Goal: Navigation & Orientation: Find specific page/section

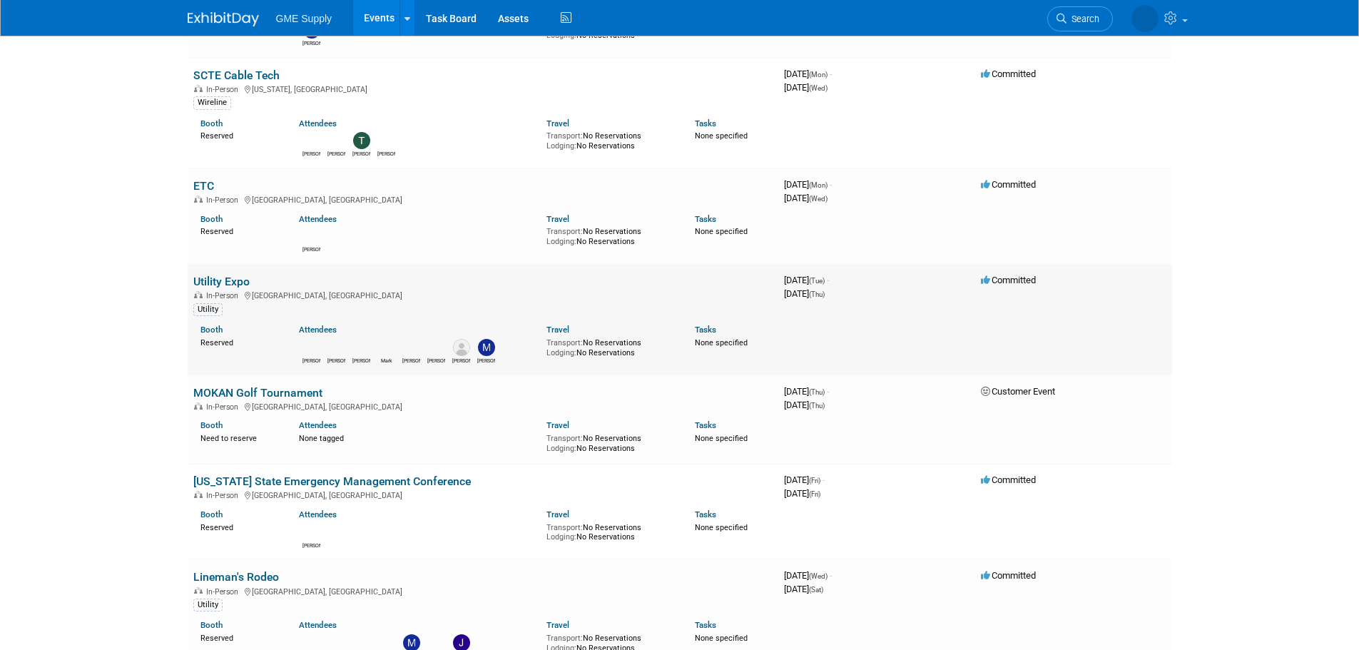
scroll to position [214, 0]
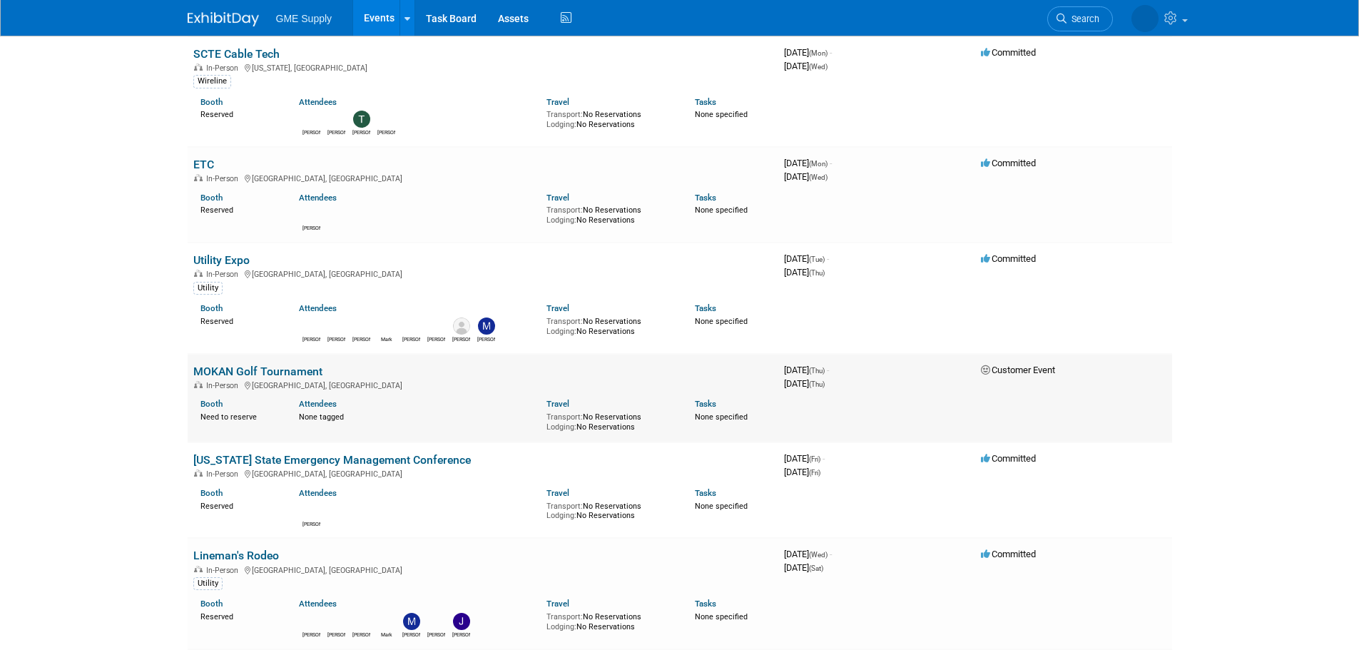
click at [276, 370] on link "MOKAN Golf Tournament" at bounding box center [257, 372] width 129 height 14
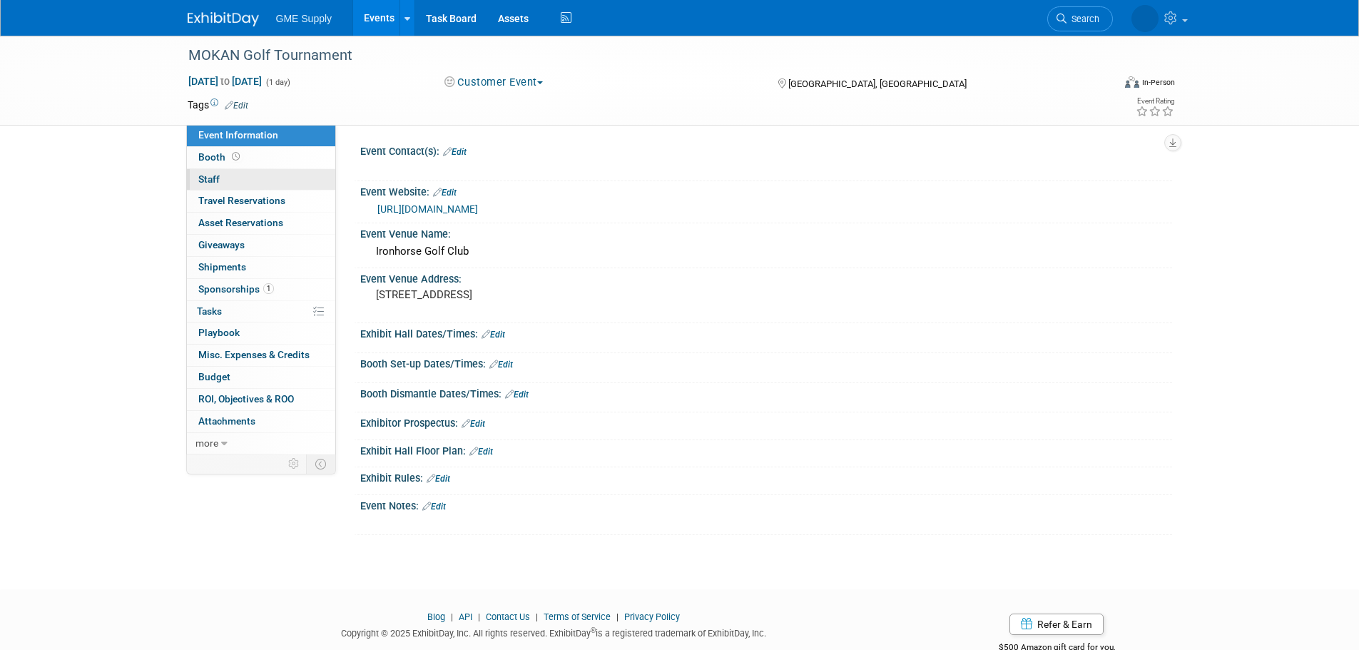
click at [203, 176] on span "Staff 0" at bounding box center [208, 178] width 21 height 11
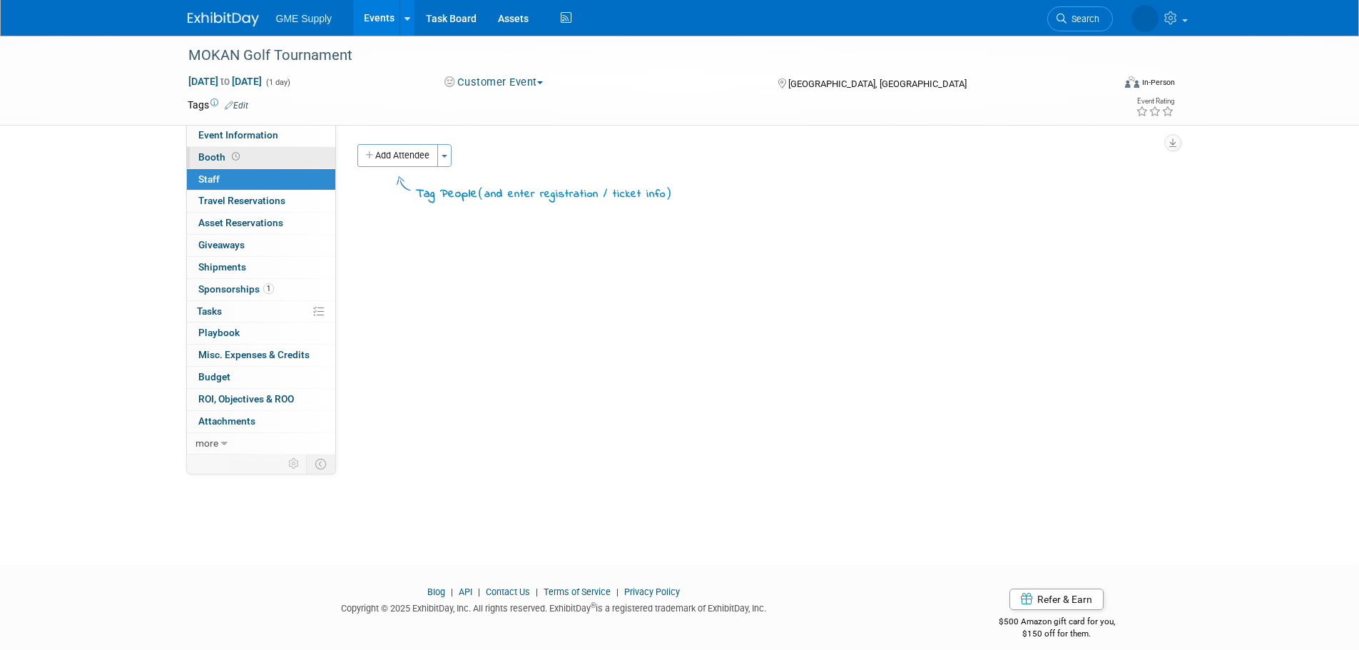
click at [211, 147] on link "Booth" at bounding box center [261, 157] width 148 height 21
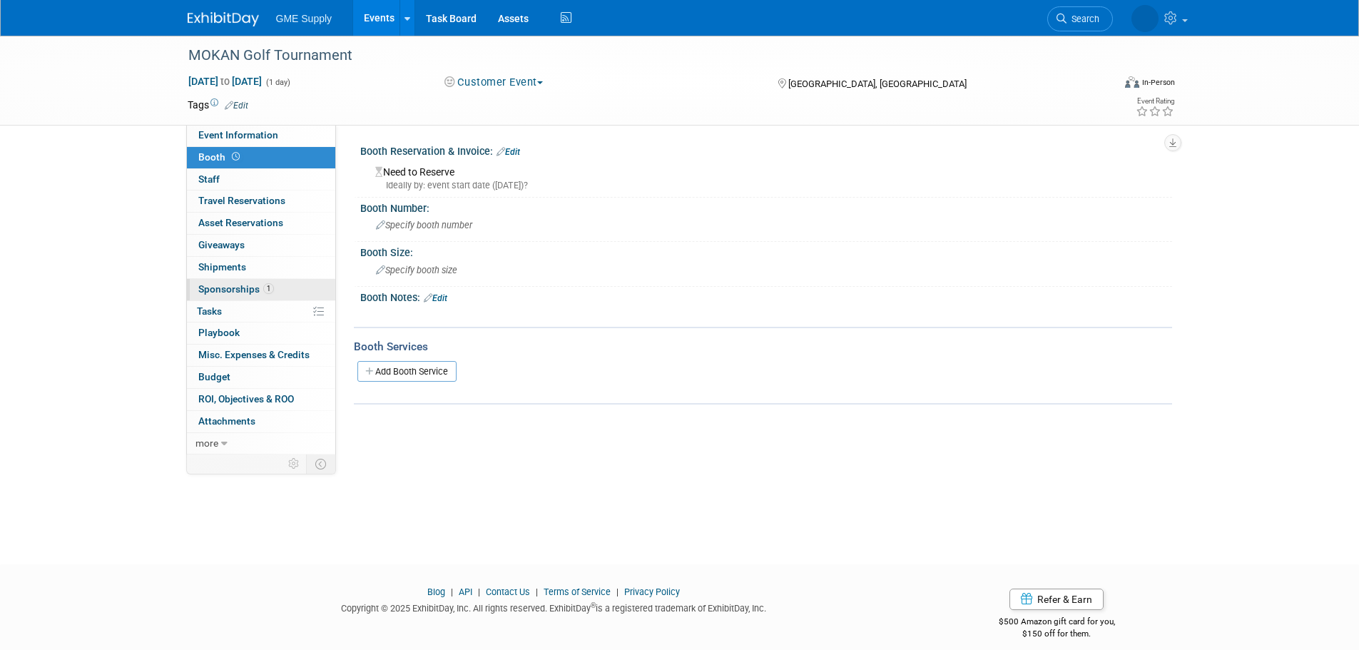
click at [228, 291] on span "Sponsorships 1" at bounding box center [236, 288] width 76 height 11
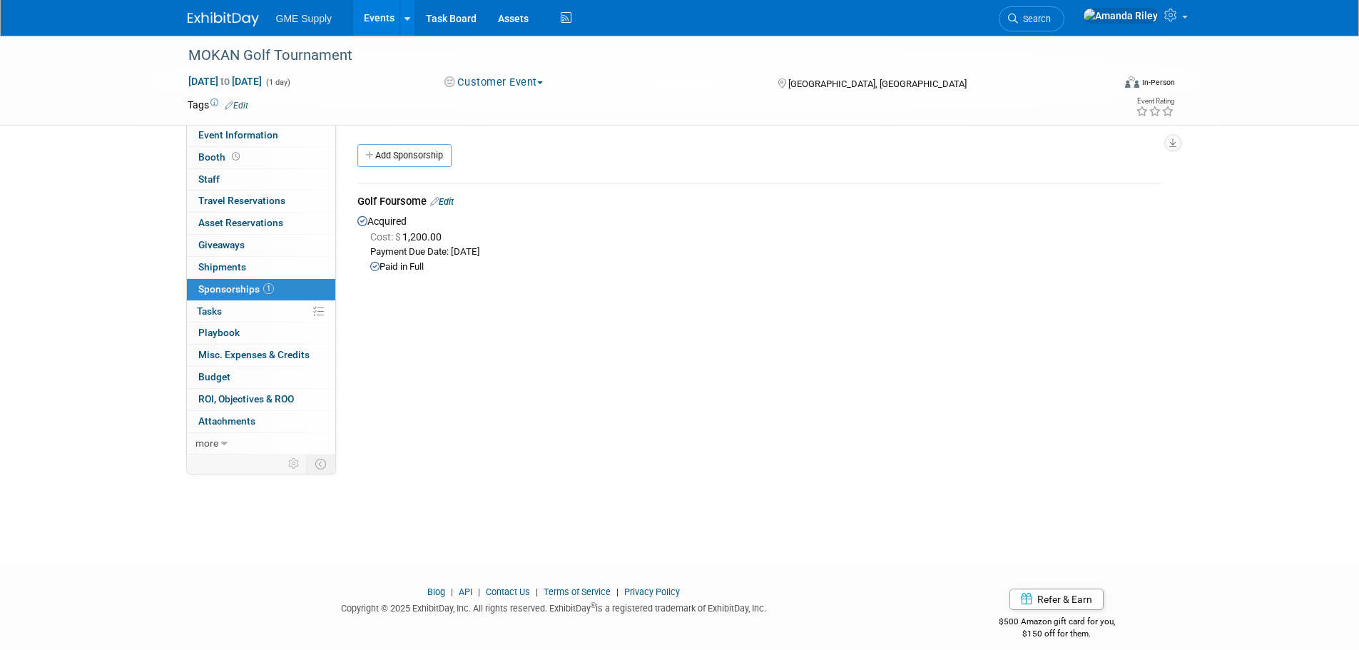
click at [238, 24] on img at bounding box center [223, 19] width 71 height 14
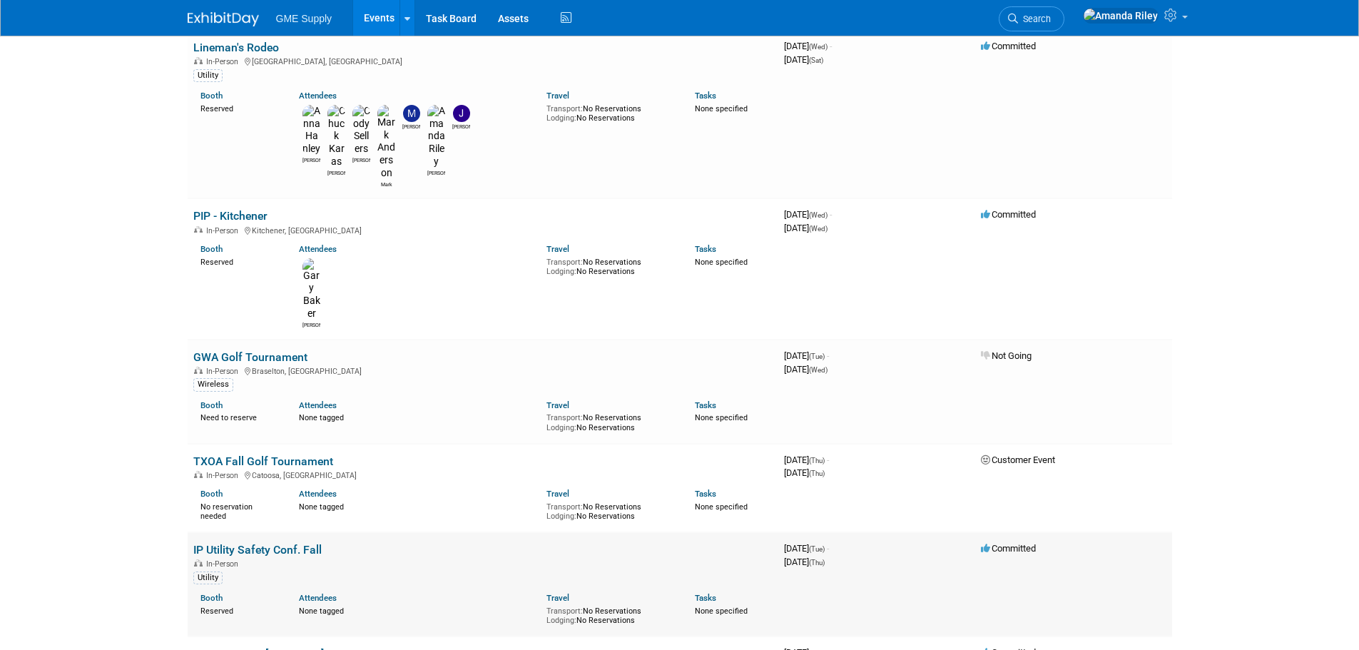
scroll to position [928, 0]
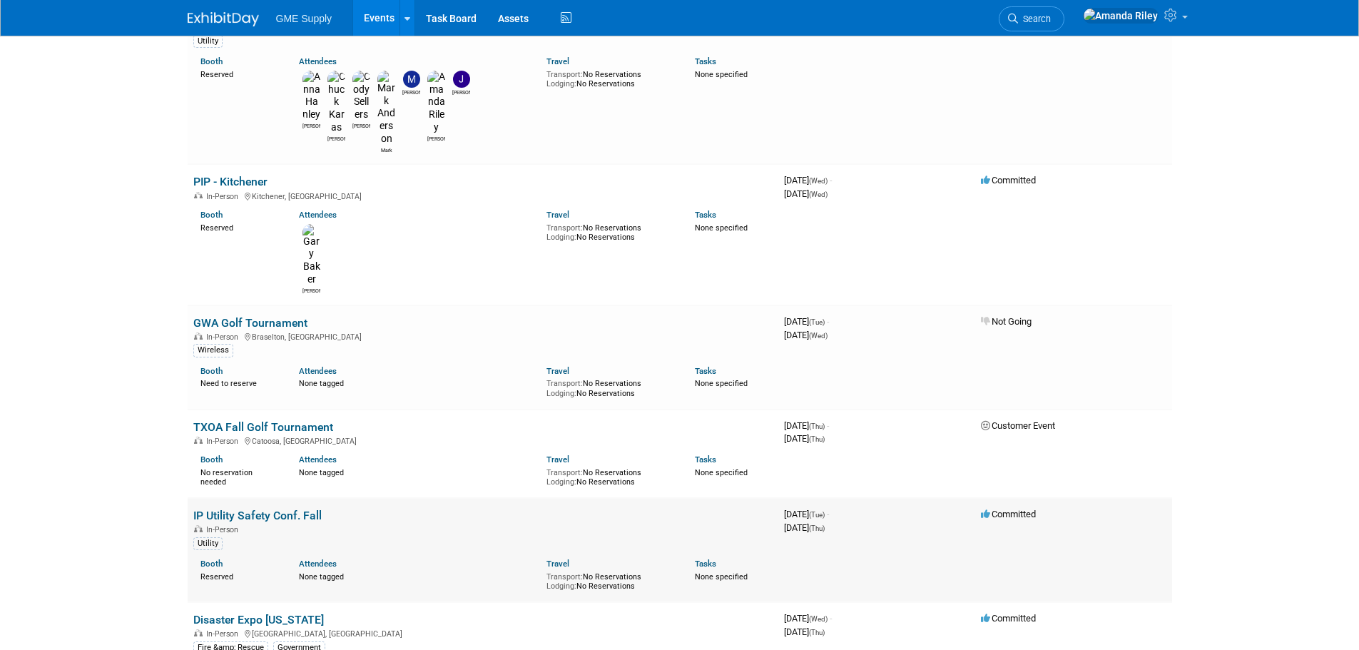
drag, startPoint x: 330, startPoint y: 238, endPoint x: 193, endPoint y: 241, distance: 137.0
click at [188, 498] on td "IP Utility Safety Conf. Fall In-Person Utility Booth Reserved Attendees None ta…" at bounding box center [483, 550] width 591 height 104
copy link "IP Utility Safety Conf. Fall"
